Goal: Transaction & Acquisition: Purchase product/service

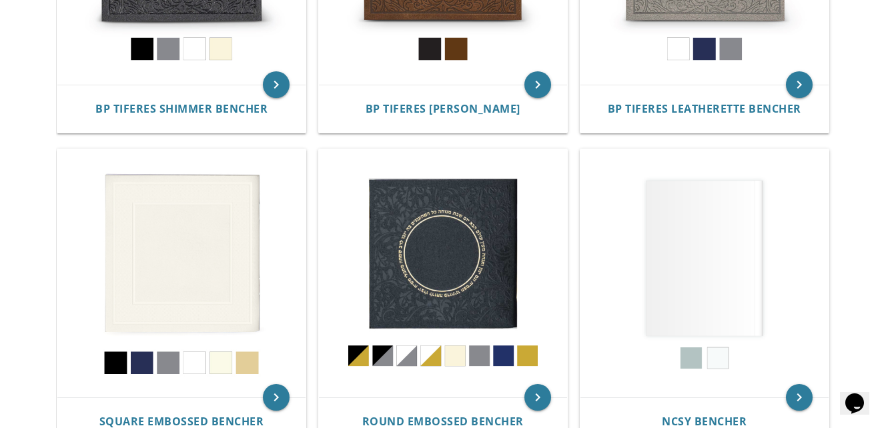
scroll to position [550, 0]
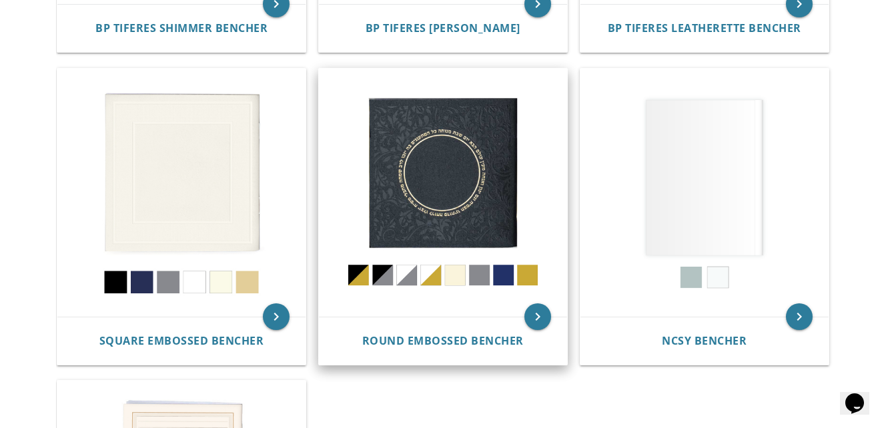
click at [438, 184] on img at bounding box center [443, 193] width 248 height 248
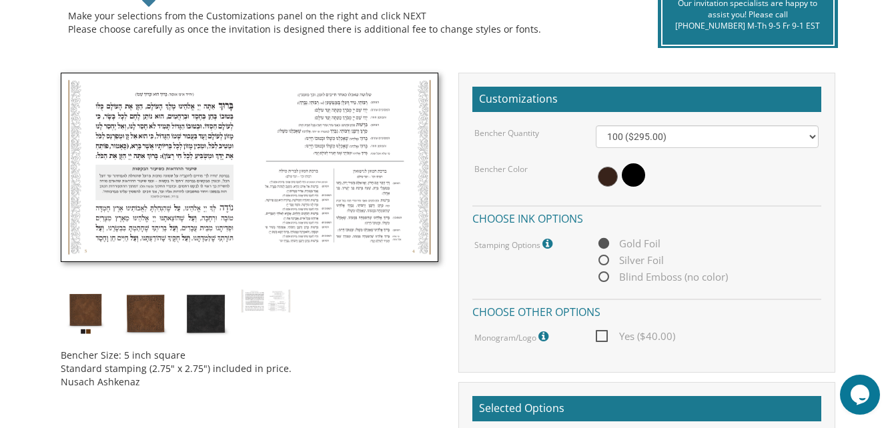
scroll to position [292, 0]
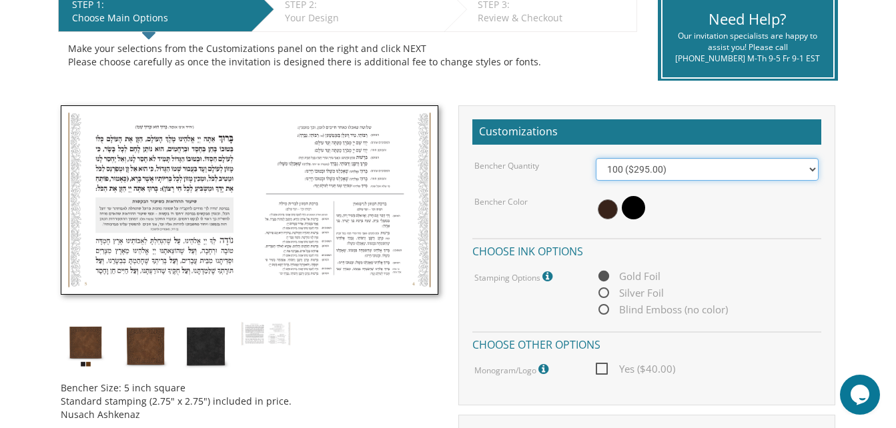
click at [763, 175] on select "100 ($295.00) 200 ($590.00) 300 ($885.00) 400 ($1,180.00) 500 ($1,475.00)" at bounding box center [707, 169] width 223 height 23
click at [875, 205] on body "My Cart {{shoppingcart.totalQuantityDisplay}} Total: {{shoppingcart.subtotal}} …" at bounding box center [448, 323] width 896 height 1230
click at [602, 373] on span "Yes ($40.00)" at bounding box center [635, 369] width 79 height 17
click at [602, 372] on input "Yes ($40.00)" at bounding box center [600, 368] width 9 height 9
checkbox input "true"
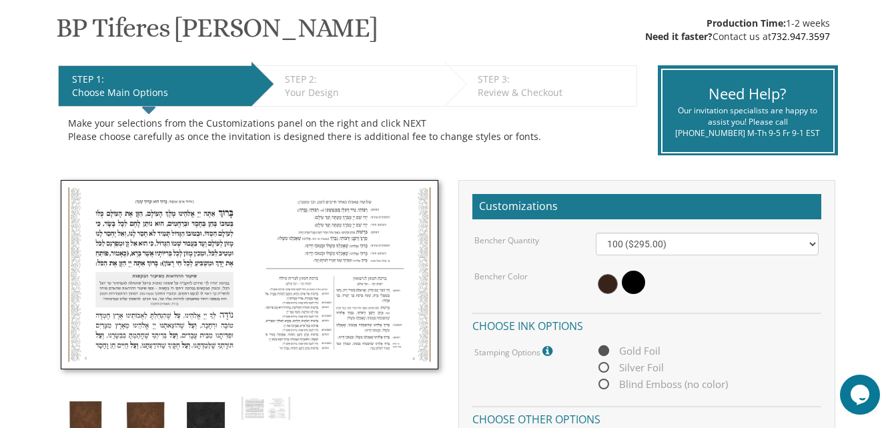
scroll to position [156, 0]
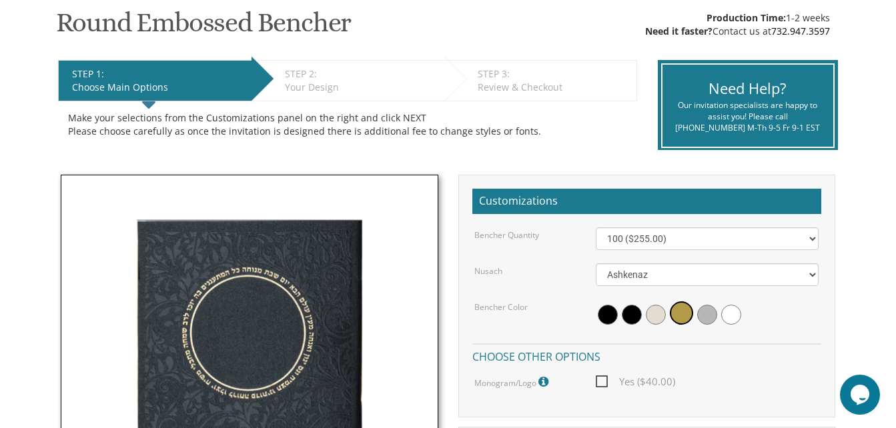
scroll to position [179, 0]
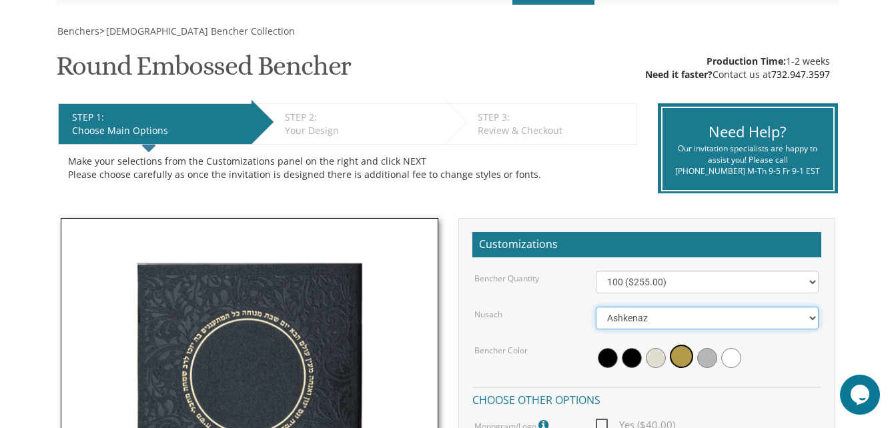
click at [809, 314] on select "Ashkenaz Edut Mizrach" at bounding box center [707, 318] width 223 height 23
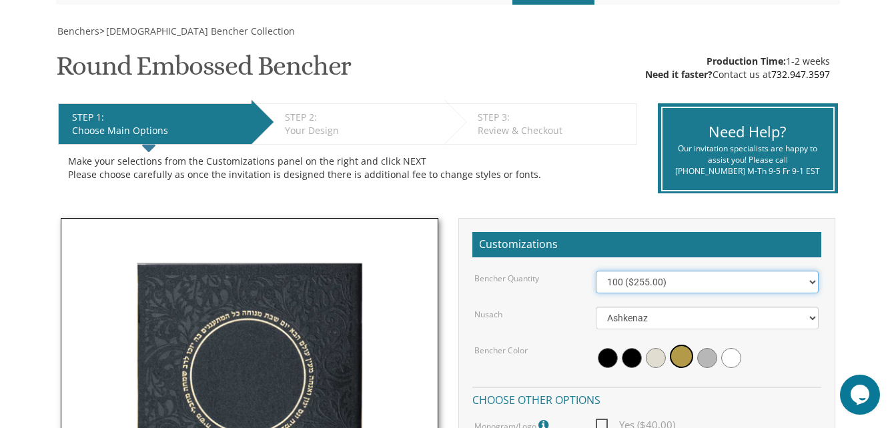
click at [802, 286] on select "100 ($255.00) 200 ($510.00) 300 ($765.00) 400 ($1,020.00) 500 ($1,275.00)" at bounding box center [707, 282] width 223 height 23
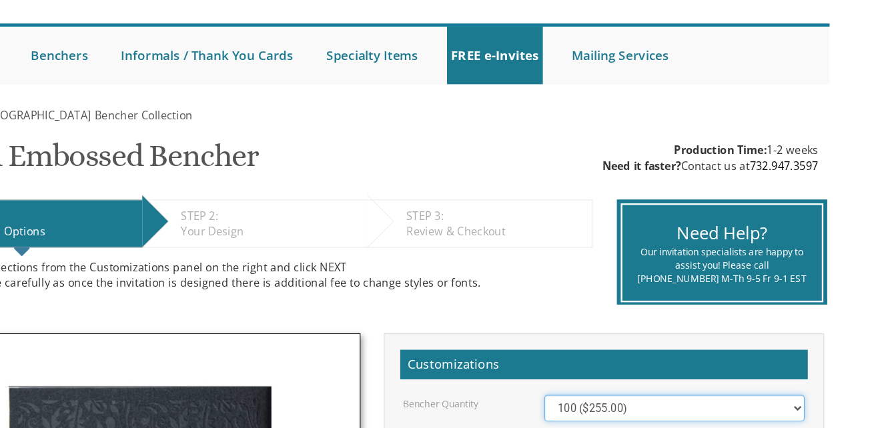
scroll to position [0, 0]
